Goal: Task Accomplishment & Management: Complete application form

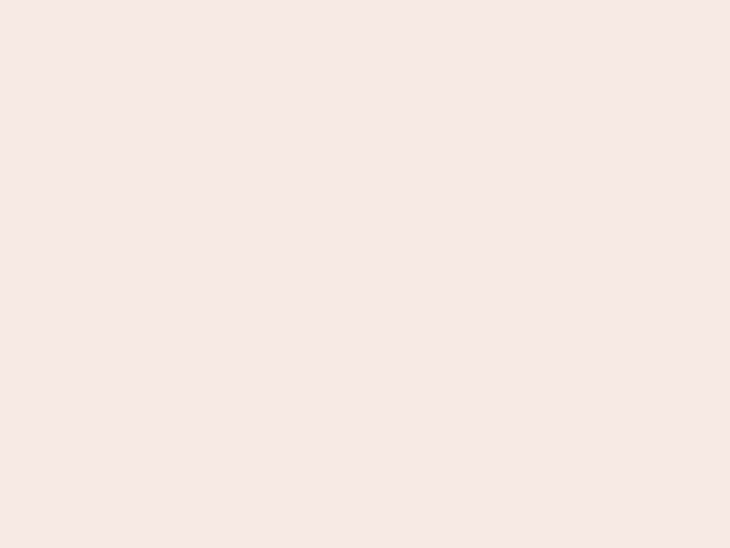
click at [365, 274] on nb-app "Almost there Thank you for registering for Newbook. Your account is under revie…" at bounding box center [365, 274] width 730 height 548
click at [365, 0] on nb-app "Almost there Thank you for registering for Newbook. Your account is under revie…" at bounding box center [365, 274] width 730 height 548
click at [390, 0] on nb-app "Almost there Thank you for registering for Newbook. Your account is under revie…" at bounding box center [365, 274] width 730 height 548
click at [365, 274] on nb-app "Almost there Thank you for registering for Newbook. Your account is under revie…" at bounding box center [365, 274] width 730 height 548
click at [365, 0] on nb-app "Almost there Thank you for registering for Newbook. Your account is under revie…" at bounding box center [365, 274] width 730 height 548
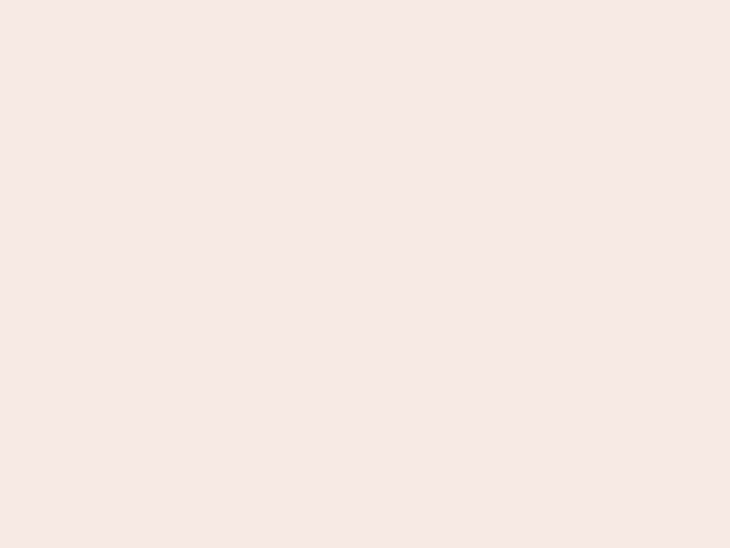
click at [255, 0] on nb-app "Almost there Thank you for registering for Newbook. Your account is under revie…" at bounding box center [365, 274] width 730 height 548
click at [365, 274] on nb-app "Almost there Thank you for registering for Newbook. Your account is under revie…" at bounding box center [365, 274] width 730 height 548
click at [365, 0] on nb-app "Almost there Thank you for registering for Newbook. Your account is under revie…" at bounding box center [365, 274] width 730 height 548
click at [255, 0] on nb-app "Almost there Thank you for registering for Newbook. Your account is under revie…" at bounding box center [365, 274] width 730 height 548
click at [365, 274] on nb-app "Almost there Thank you for registering for Newbook. Your account is under revie…" at bounding box center [365, 274] width 730 height 548
